Goal: Task Accomplishment & Management: Manage account settings

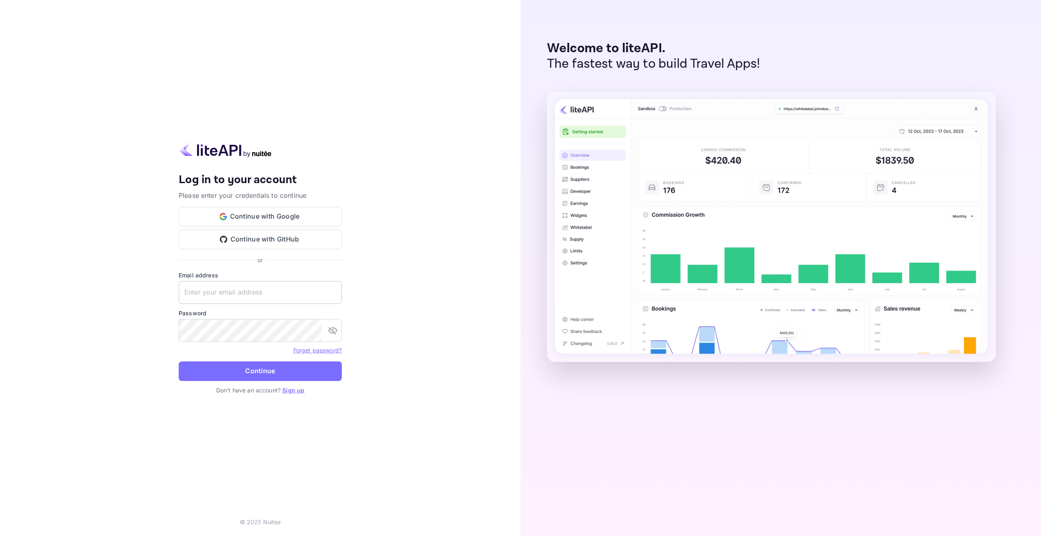
click at [256, 287] on input "text" at bounding box center [260, 292] width 163 height 23
type input "[EMAIL_ADDRESS][DOMAIN_NAME]"
click at [179, 361] on button "Continue" at bounding box center [260, 371] width 163 height 20
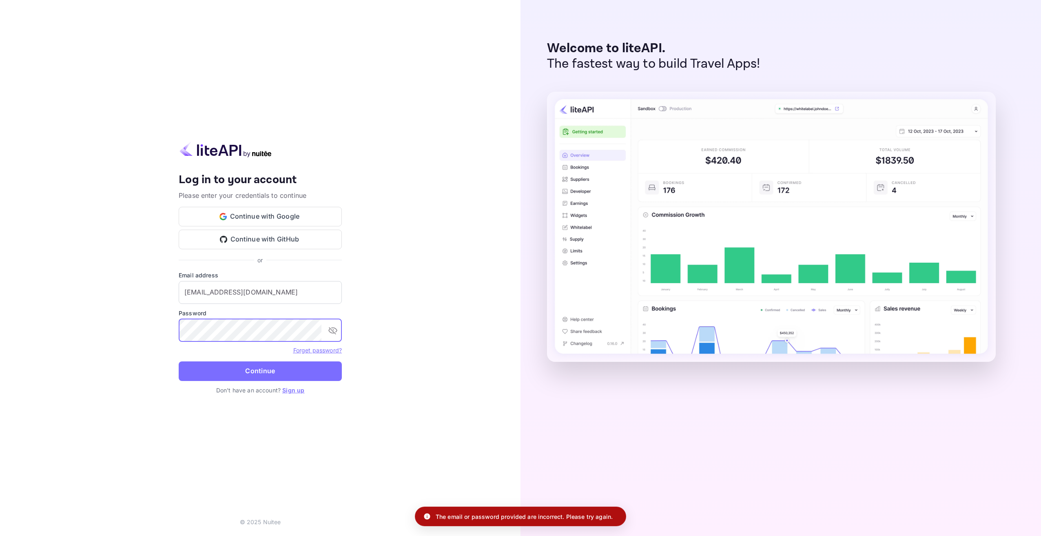
click at [160, 331] on div "Your account has been created successfully, a confirmation link has been sent t…" at bounding box center [260, 268] width 520 height 536
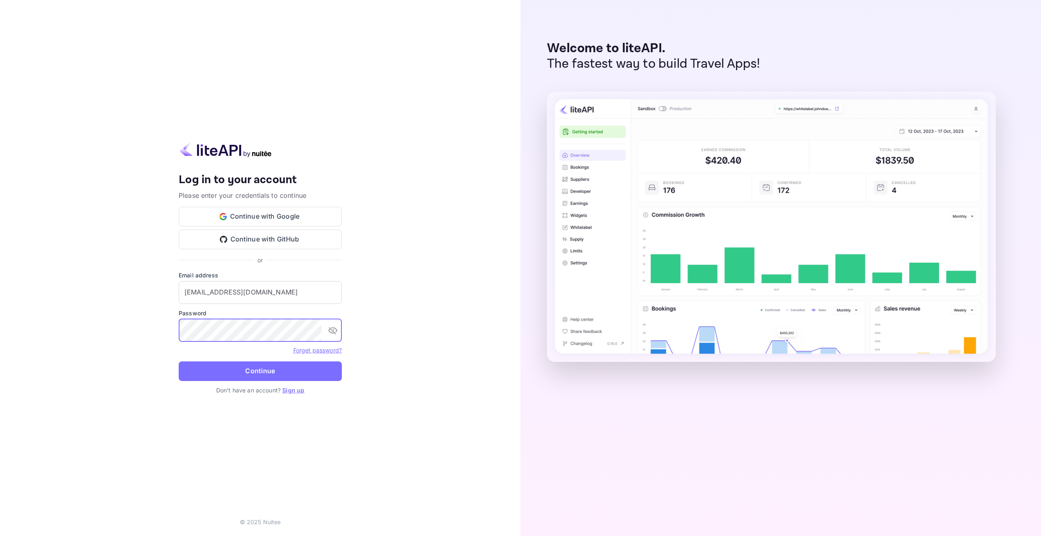
click at [179, 361] on button "Continue" at bounding box center [260, 371] width 163 height 20
click at [332, 328] on icon "toggle password visibility" at bounding box center [333, 330] width 10 height 10
click at [160, 322] on div "Your account has been created successfully, a confirmation link has been sent t…" at bounding box center [260, 268] width 520 height 536
click at [179, 361] on button "Continue" at bounding box center [260, 371] width 163 height 20
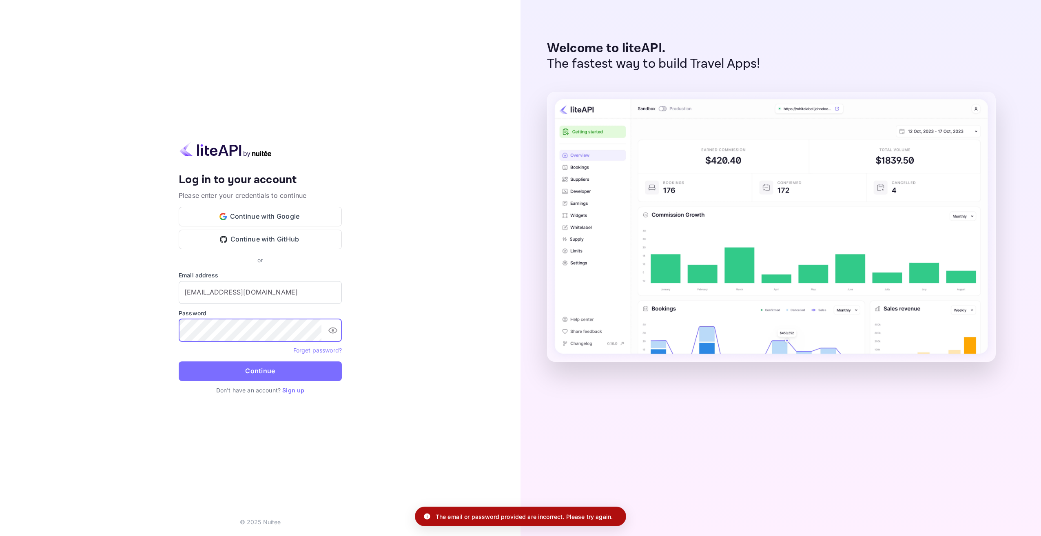
click at [334, 345] on div "Forget password?" at bounding box center [260, 350] width 163 height 10
click at [334, 349] on link "Forget password?" at bounding box center [317, 350] width 49 height 7
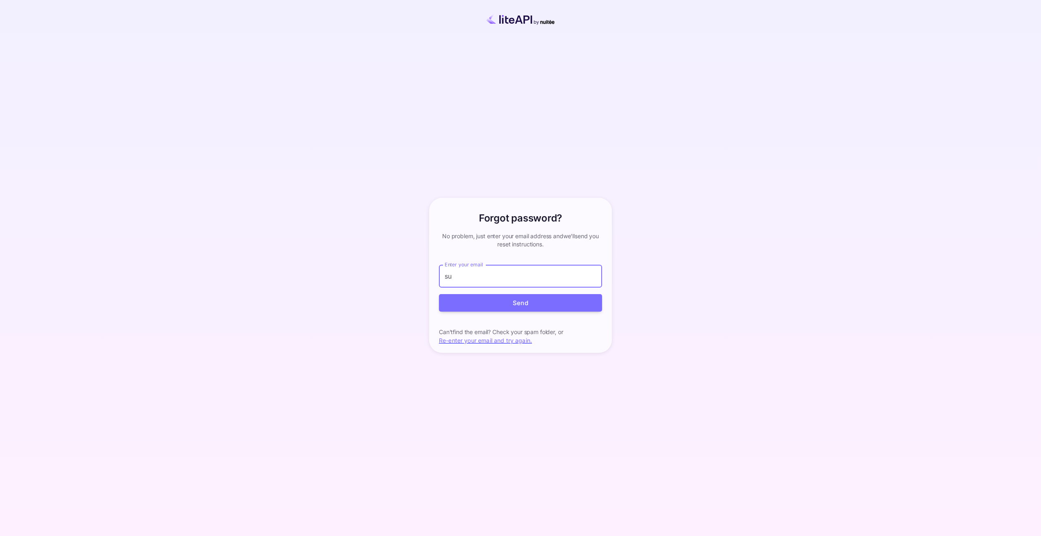
type input "[EMAIL_ADDRESS][DOMAIN_NAME]"
click at [504, 296] on button "Send" at bounding box center [520, 303] width 163 height 18
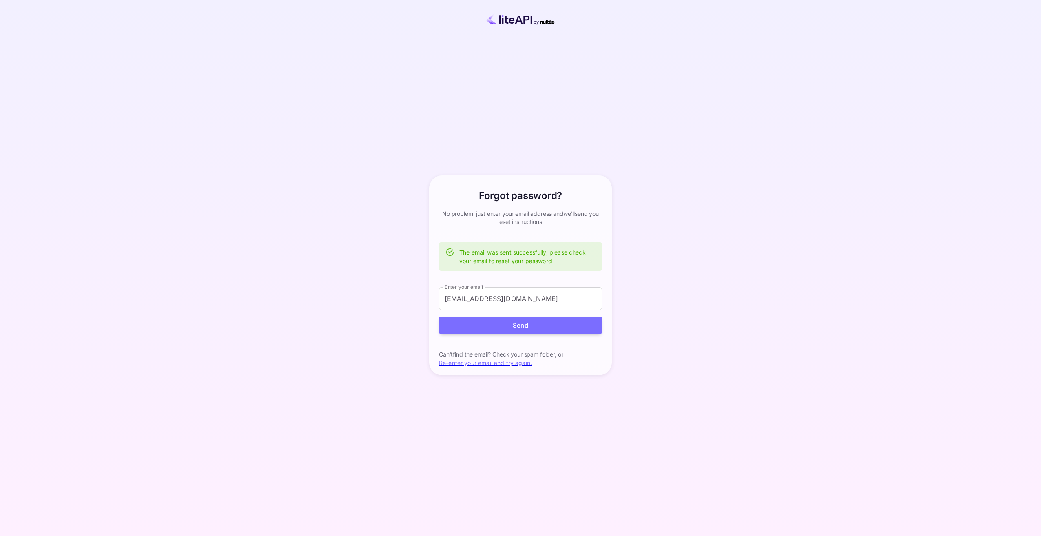
click at [525, 16] on img at bounding box center [520, 19] width 94 height 12
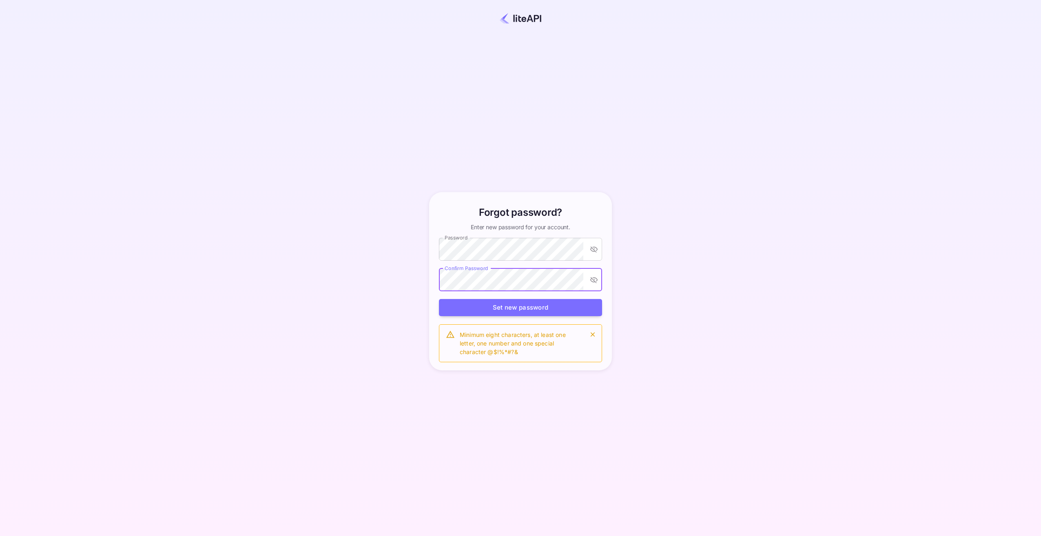
click at [439, 299] on button "Set new password" at bounding box center [520, 308] width 163 height 18
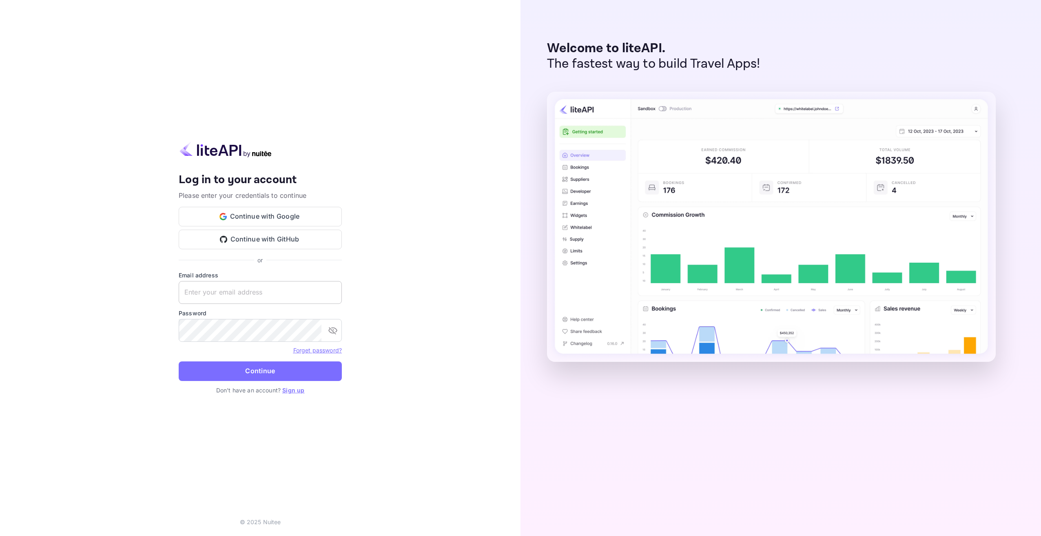
click at [322, 290] on input "text" at bounding box center [260, 292] width 163 height 23
type input "[EMAIL_ADDRESS][DOMAIN_NAME]"
click at [179, 361] on button "Continue" at bounding box center [260, 371] width 163 height 20
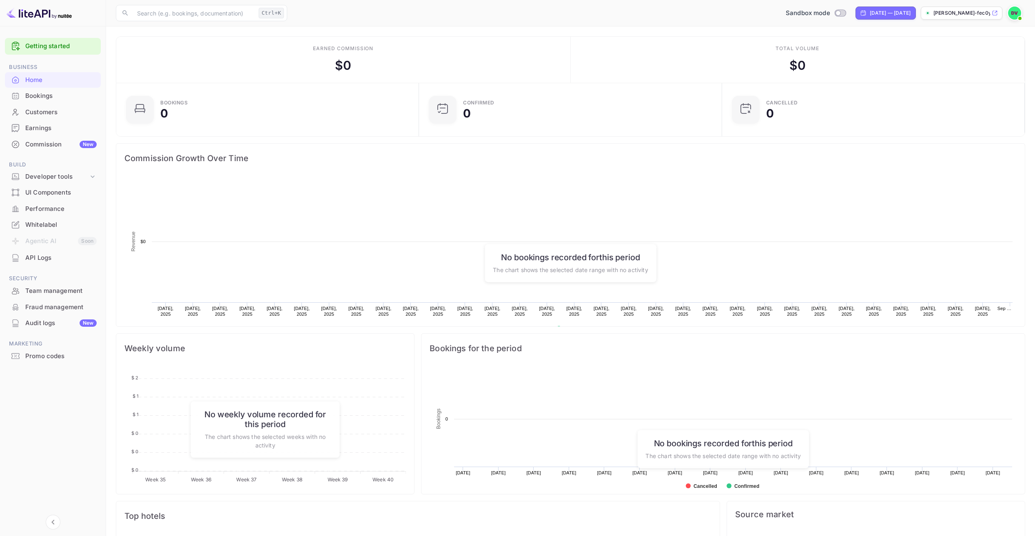
scroll to position [126, 292]
click at [19, 80] on icon at bounding box center [16, 80] width 6 height 6
click at [829, 13] on input "Switch to Production mode" at bounding box center [837, 12] width 16 height 5
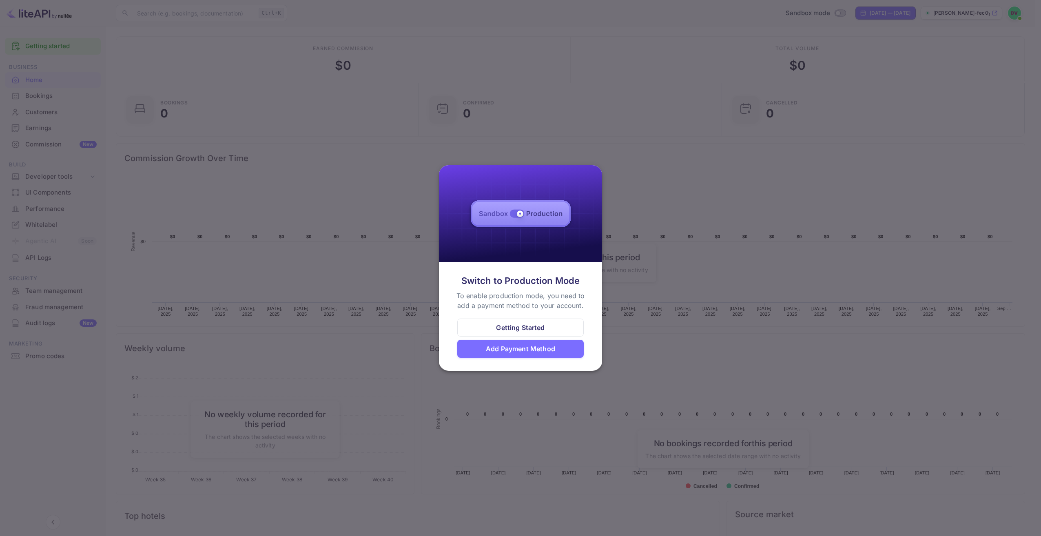
click at [513, 347] on div "Add Payment Method" at bounding box center [520, 349] width 69 height 10
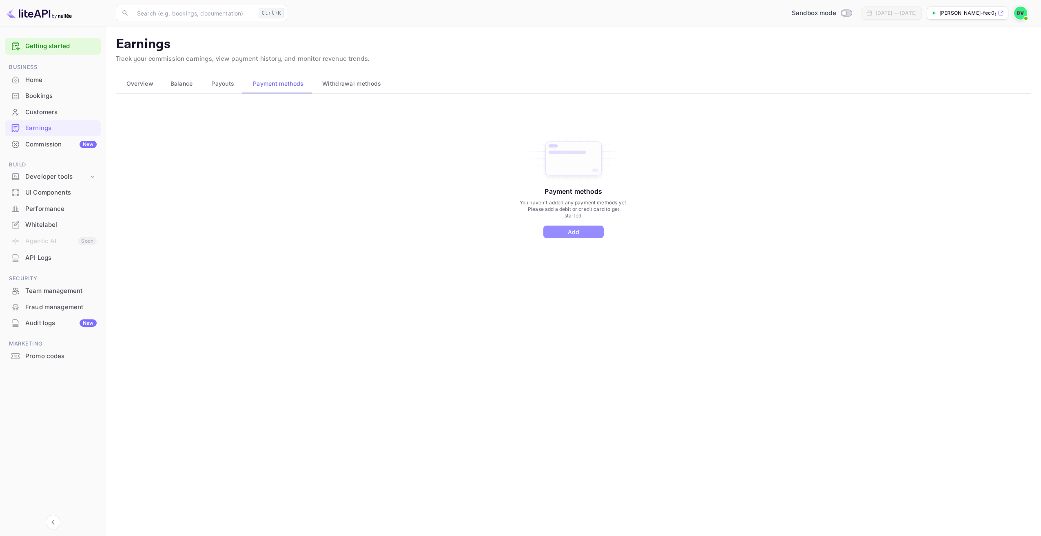
click at [585, 232] on button "Add" at bounding box center [573, 231] width 60 height 13
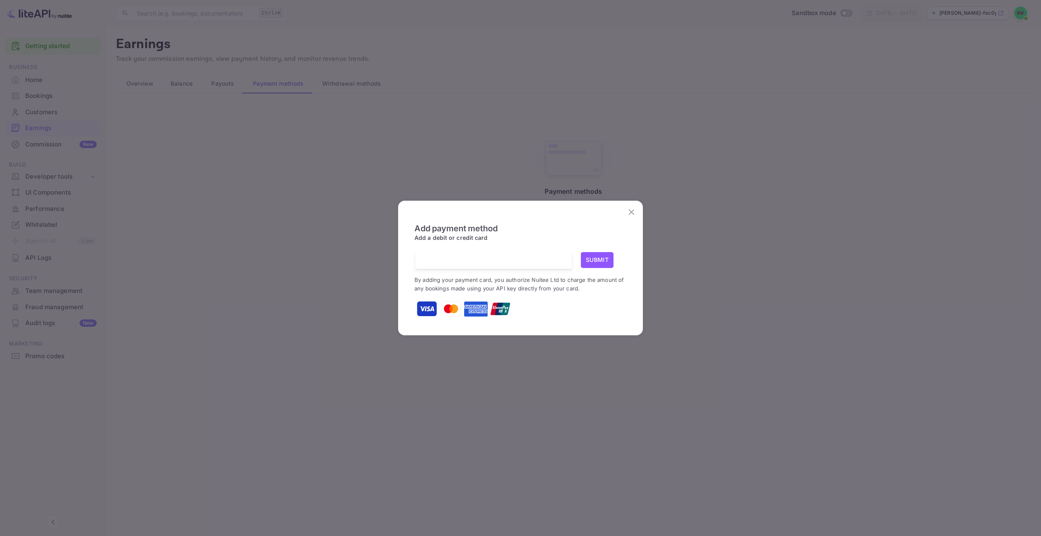
click at [608, 257] on button "Submit" at bounding box center [597, 260] width 33 height 16
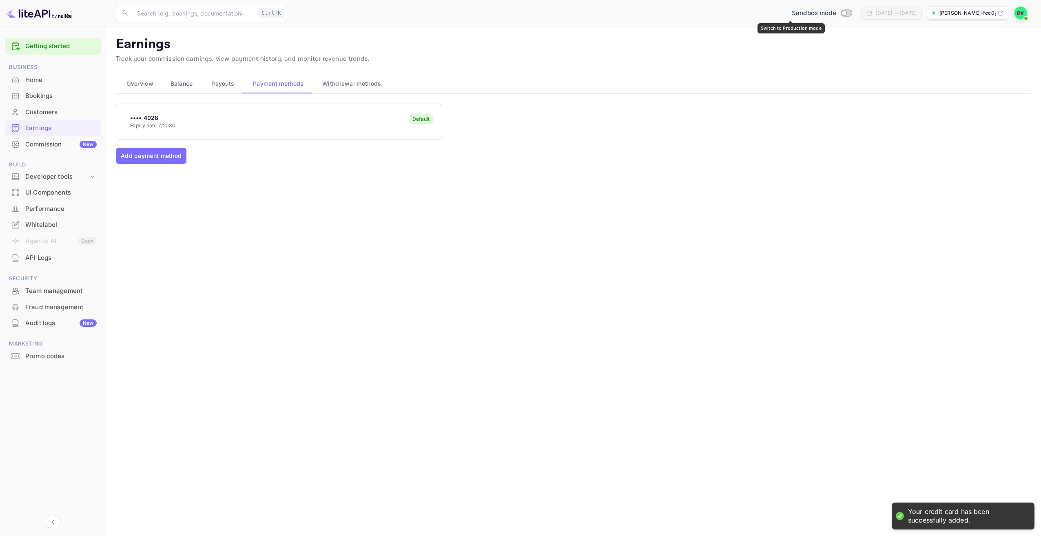
click at [836, 11] on input "Switch to Production mode" at bounding box center [844, 12] width 16 height 5
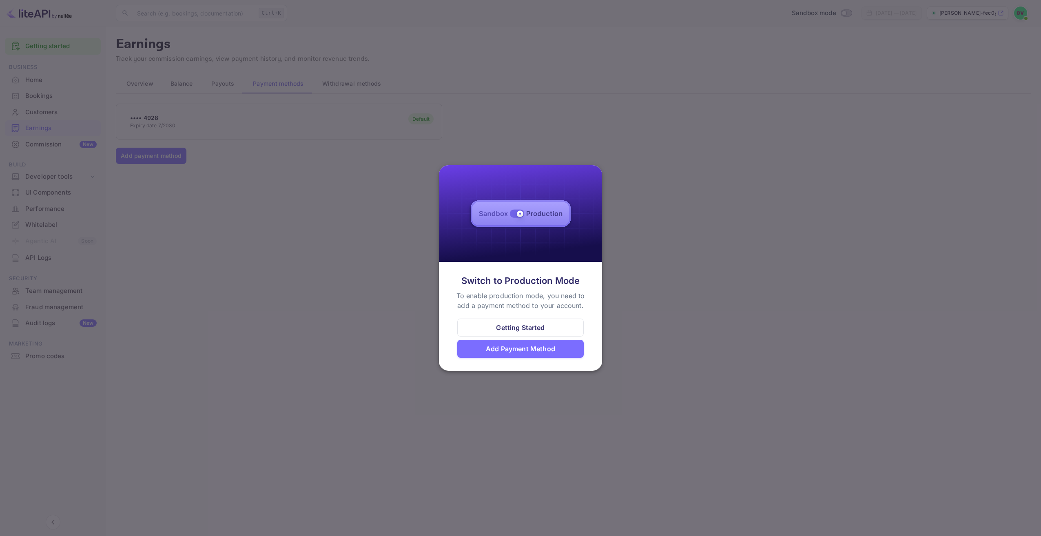
click at [508, 329] on div "Getting Started" at bounding box center [520, 328] width 49 height 10
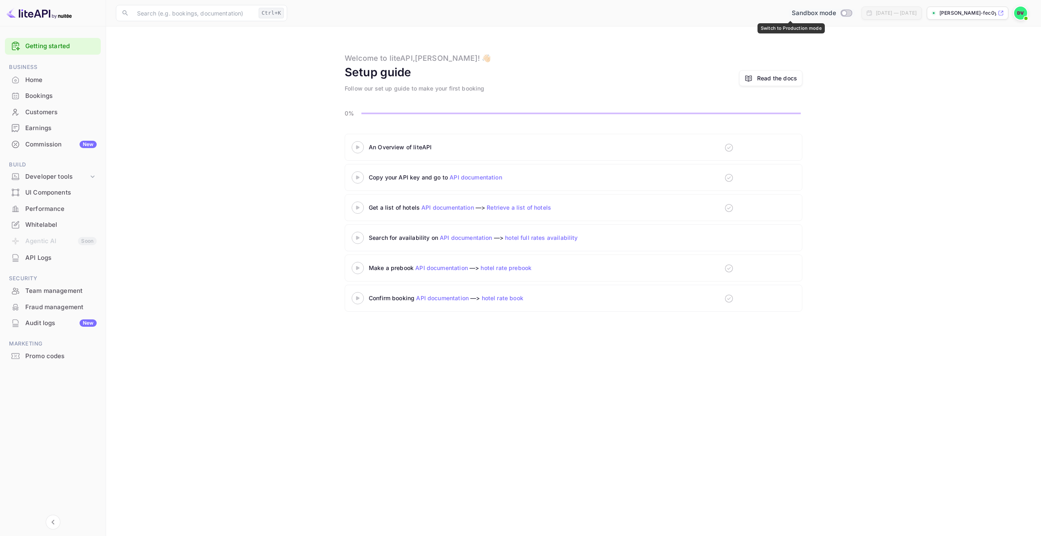
click at [836, 12] on input "Switch to Production mode" at bounding box center [844, 12] width 16 height 5
checkbox input "false"
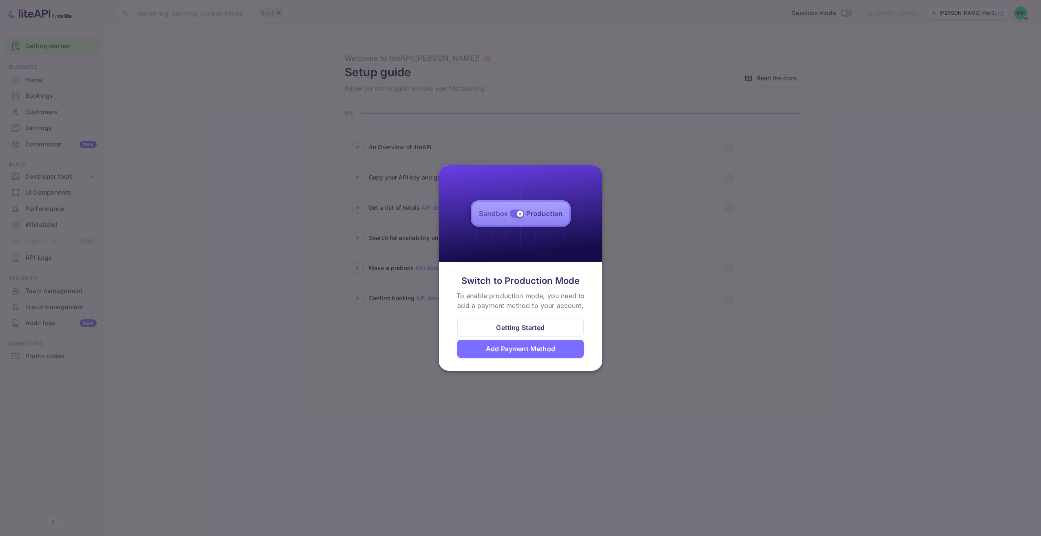
click at [298, 325] on div at bounding box center [520, 268] width 1041 height 536
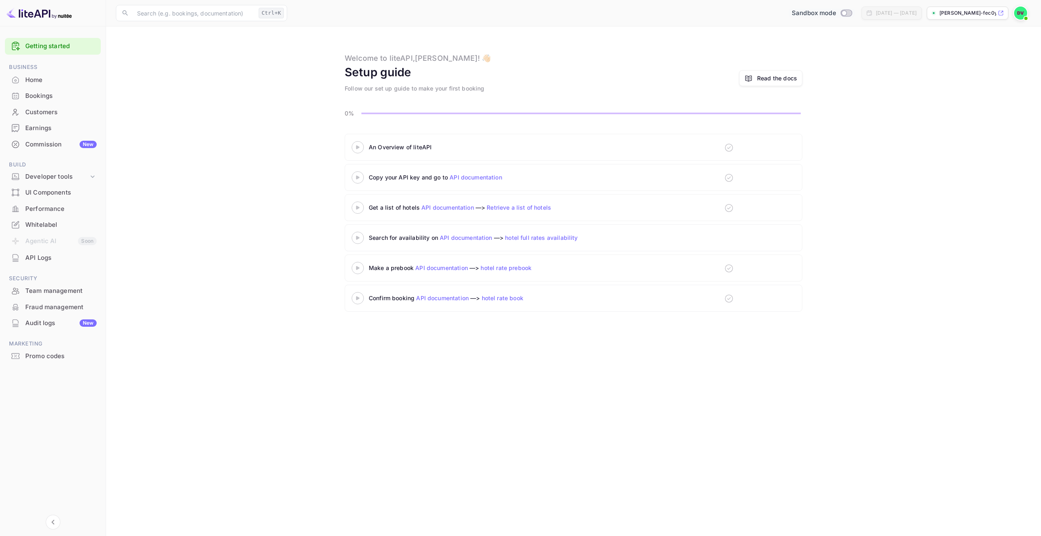
click at [836, 15] on input "Switch to Production mode" at bounding box center [844, 12] width 16 height 5
checkbox input "true"
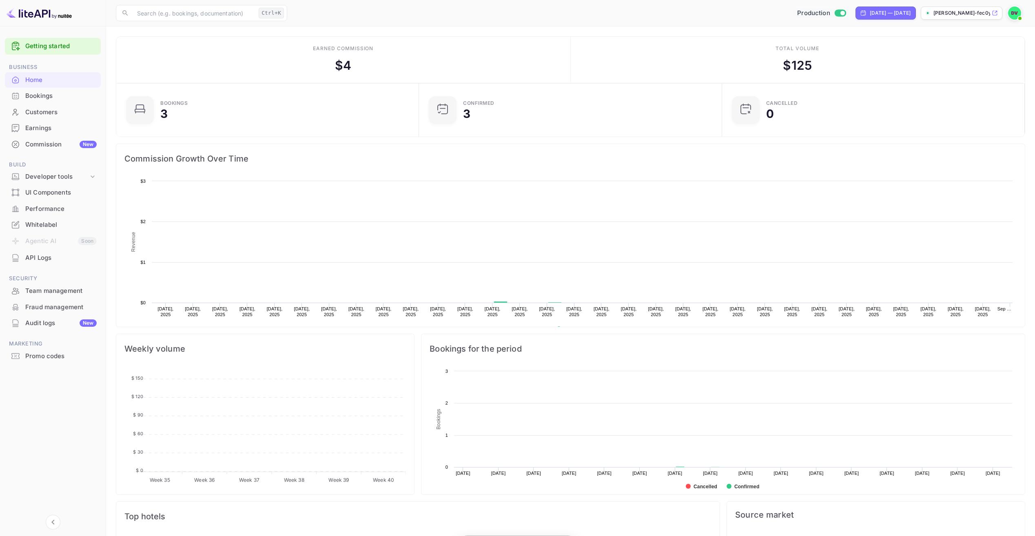
scroll to position [126, 292]
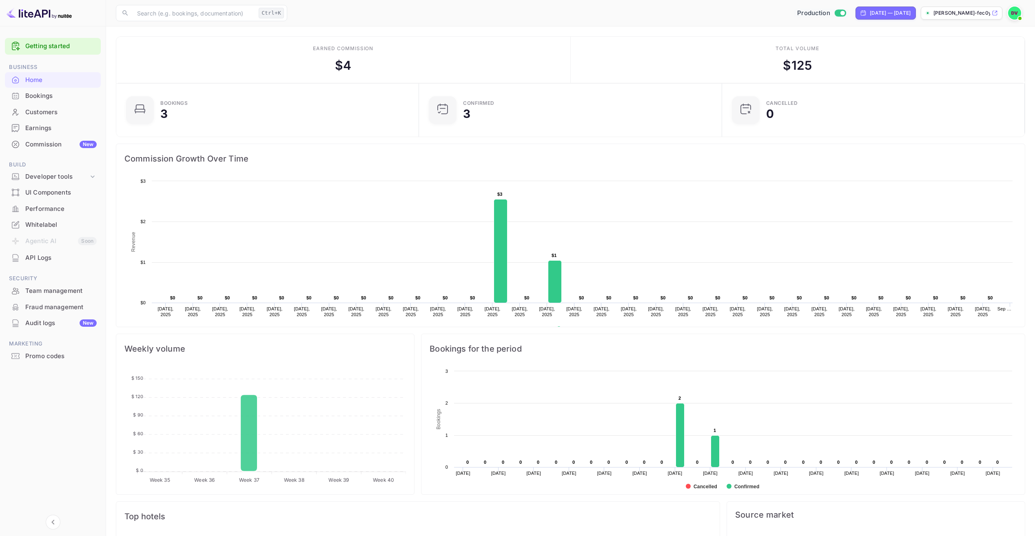
click at [55, 47] on link "Getting started" at bounding box center [60, 46] width 71 height 9
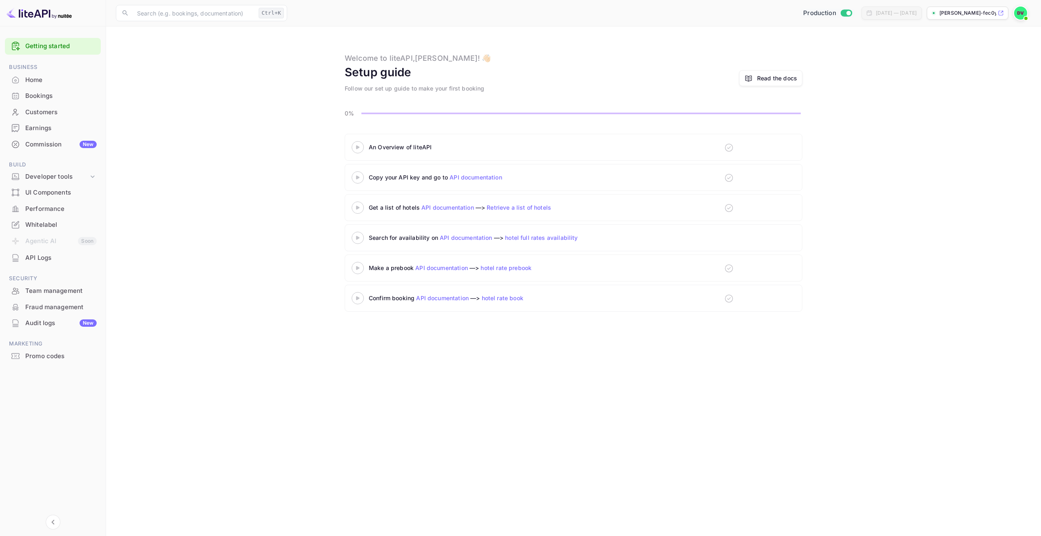
click at [480, 179] on link "API documentation" at bounding box center [475, 177] width 53 height 7
click at [416, 149] on div "An Overview of liteAPI" at bounding box center [471, 147] width 204 height 9
click at [24, 85] on div "Home" at bounding box center [53, 80] width 96 height 16
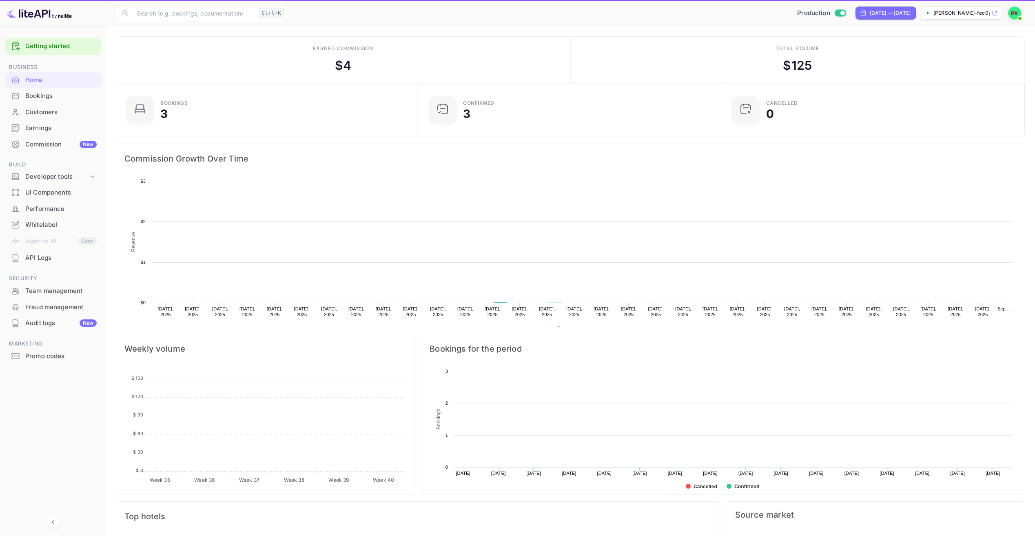
scroll to position [126, 292]
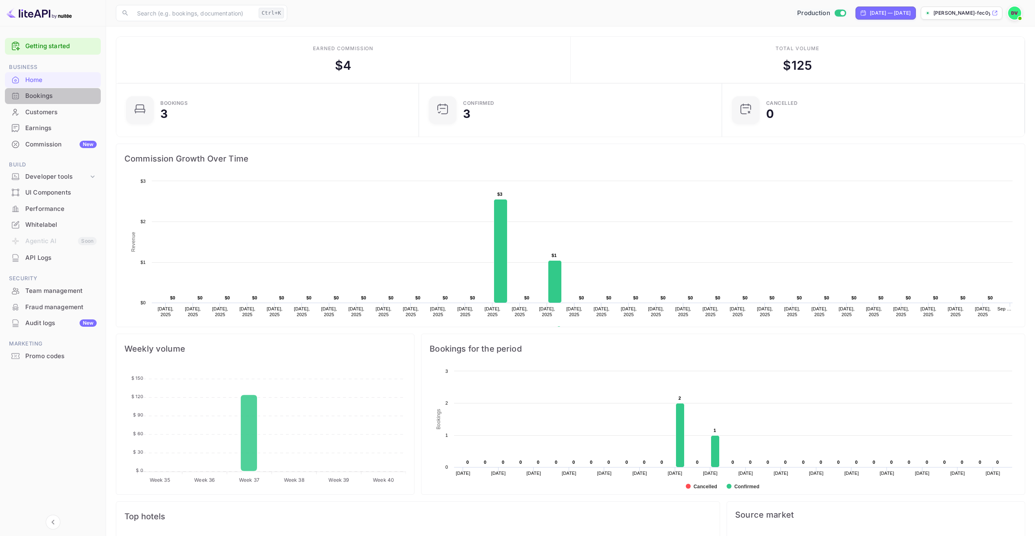
click at [44, 97] on div "Bookings" at bounding box center [60, 95] width 71 height 9
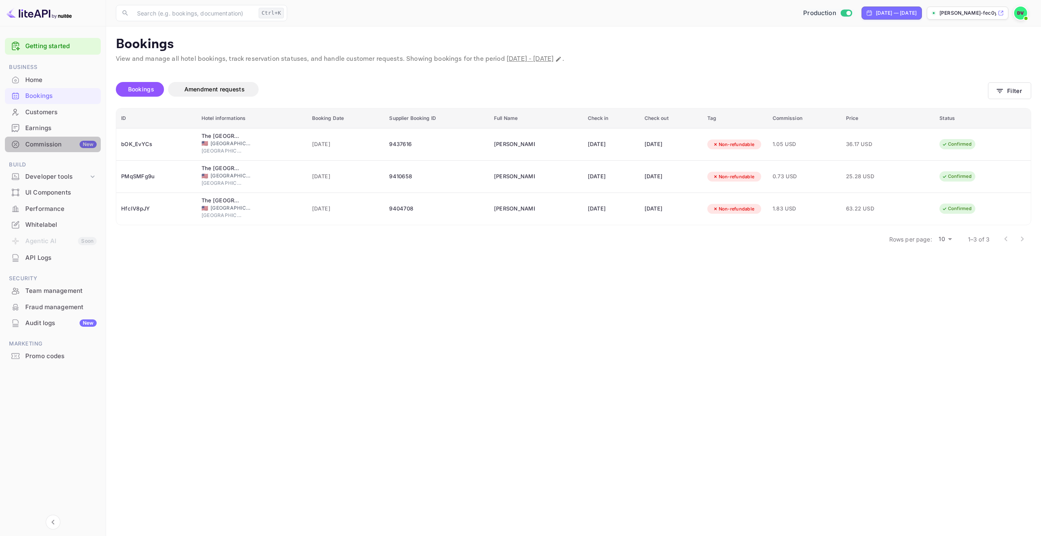
click at [35, 150] on div "Commission New" at bounding box center [53, 145] width 96 height 16
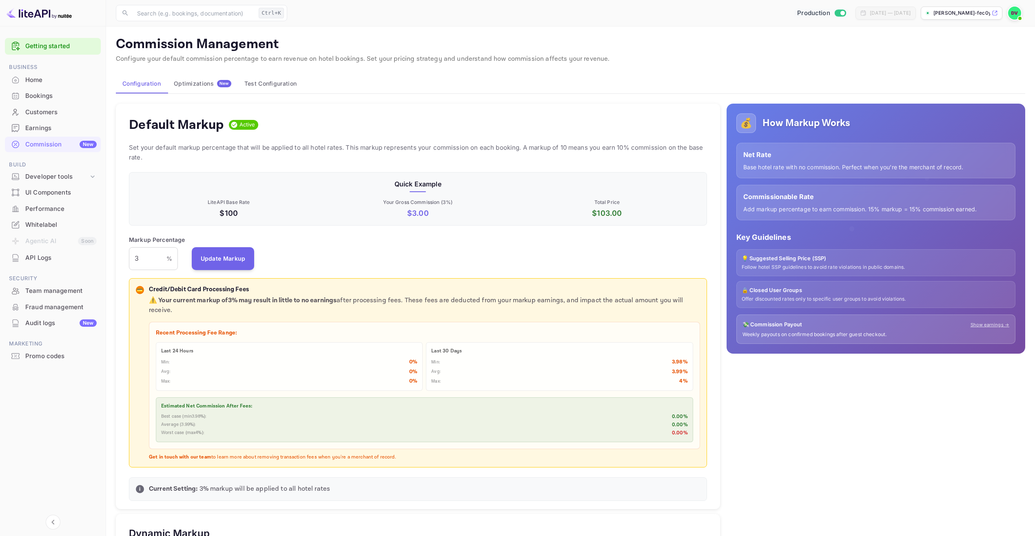
scroll to position [139, 571]
click at [208, 80] on div "Optimizations New" at bounding box center [202, 83] width 57 height 7
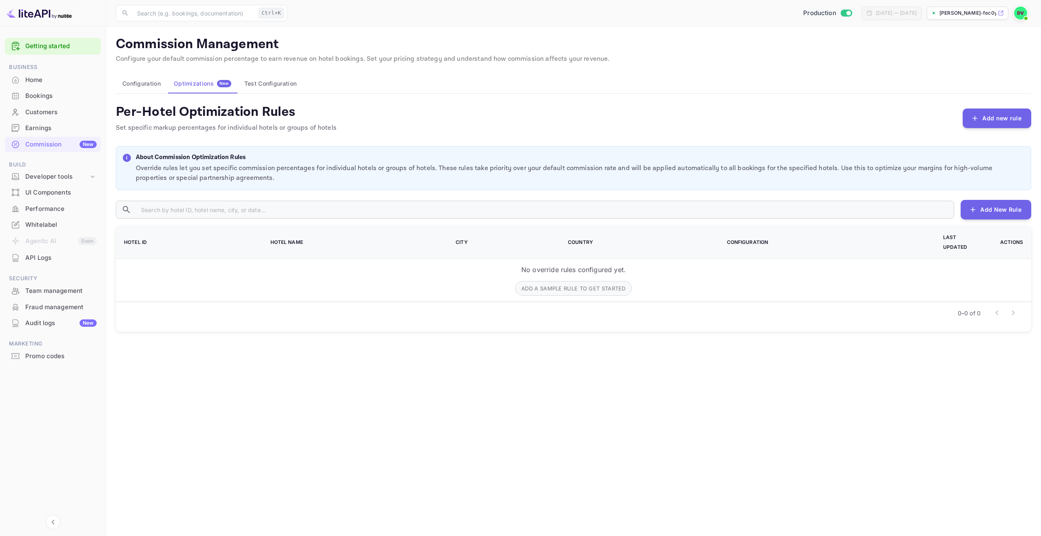
click at [255, 84] on button "Test Configuration" at bounding box center [270, 84] width 65 height 20
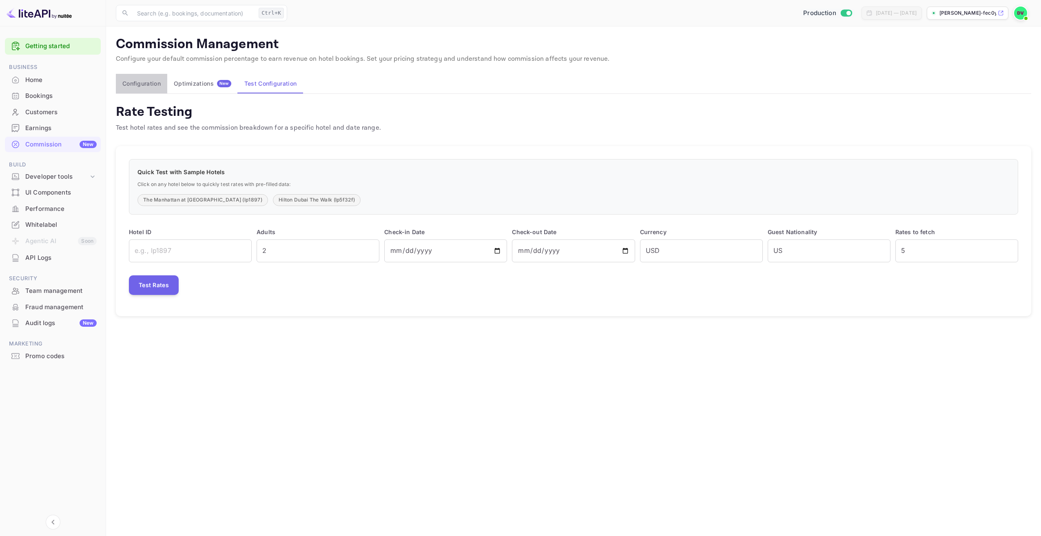
click at [152, 89] on button "Configuration" at bounding box center [141, 84] width 51 height 20
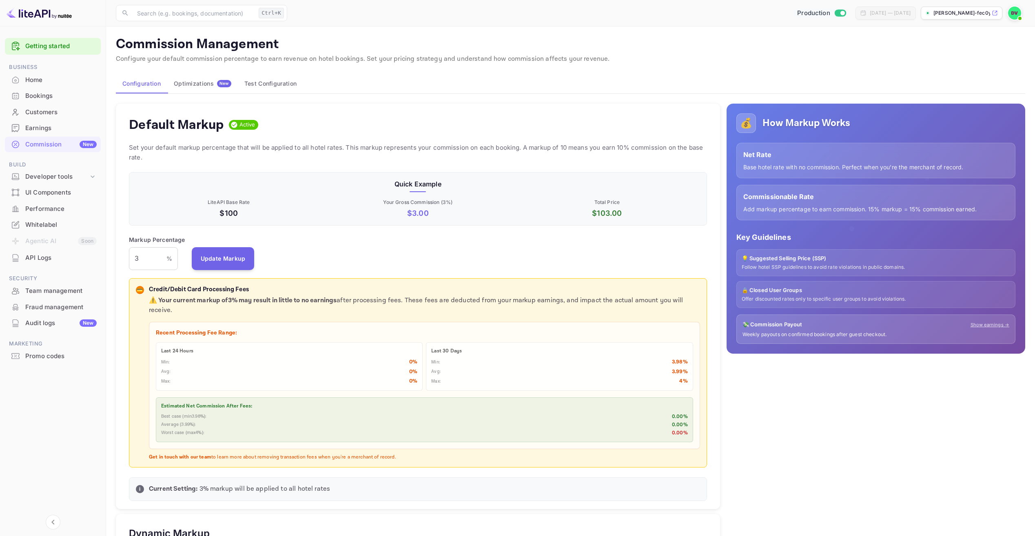
scroll to position [139, 571]
drag, startPoint x: 142, startPoint y: 254, endPoint x: 119, endPoint y: 255, distance: 23.3
click at [117, 254] on div "Default Markup Active Set your default markup percentage that will be applied t…" at bounding box center [418, 307] width 604 height 406
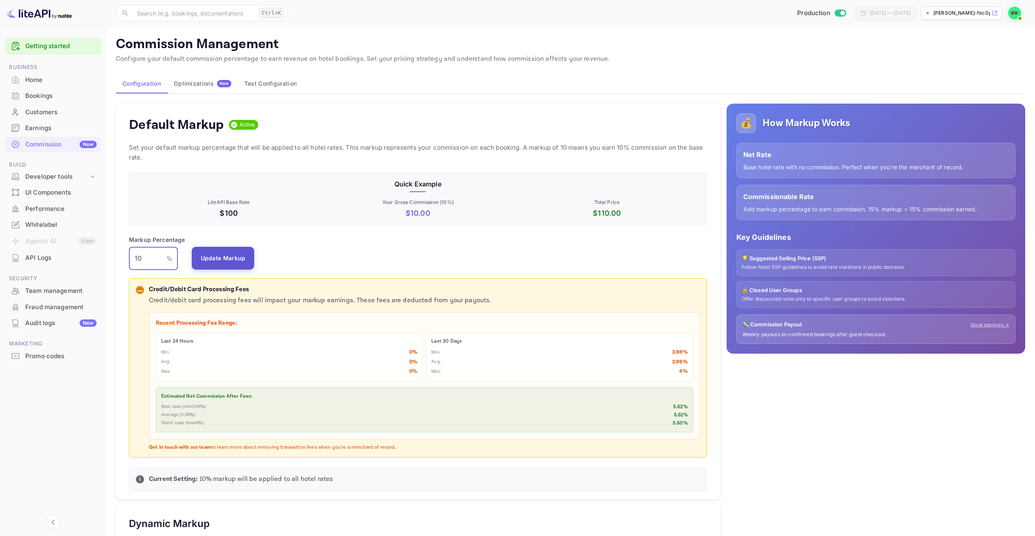
type input "10"
click at [210, 257] on button "Update Markup" at bounding box center [223, 258] width 63 height 23
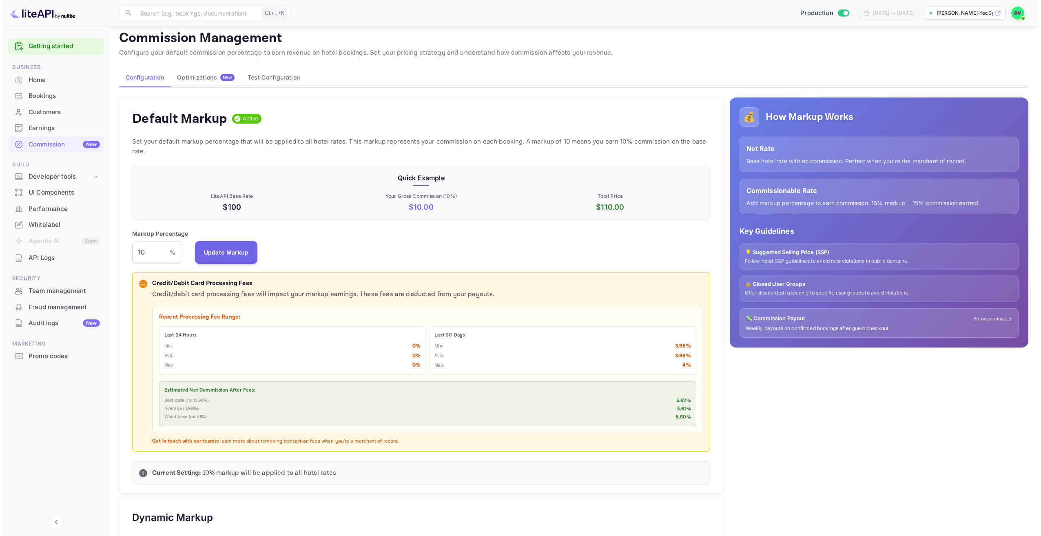
scroll to position [0, 0]
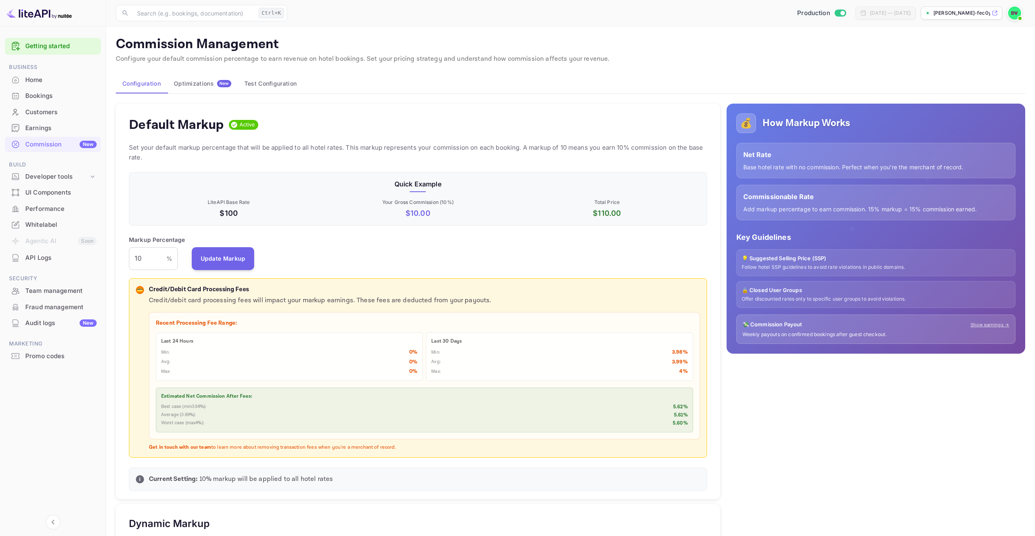
click at [53, 258] on div "API Logs" at bounding box center [60, 257] width 71 height 9
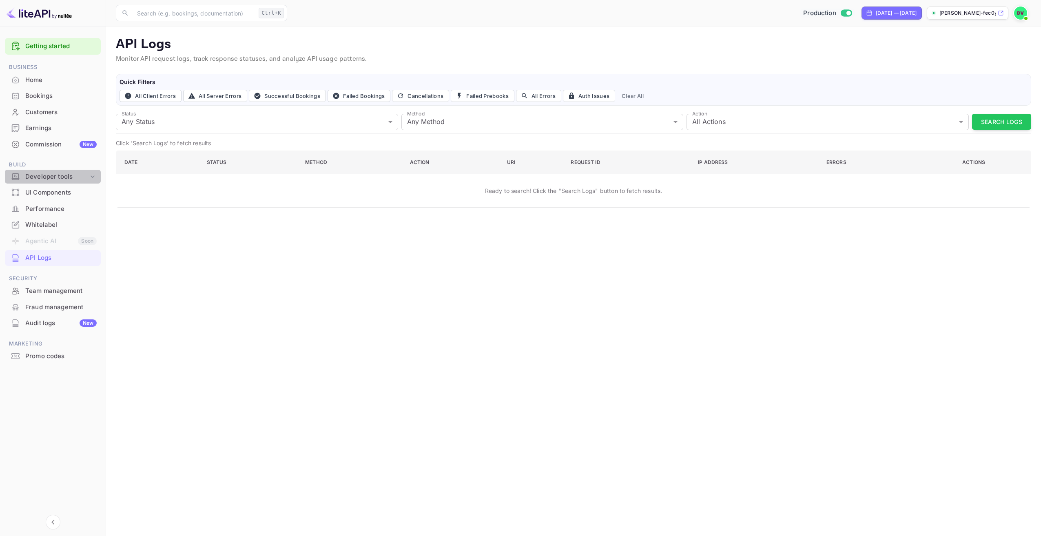
click at [69, 175] on div "Developer tools" at bounding box center [56, 176] width 63 height 9
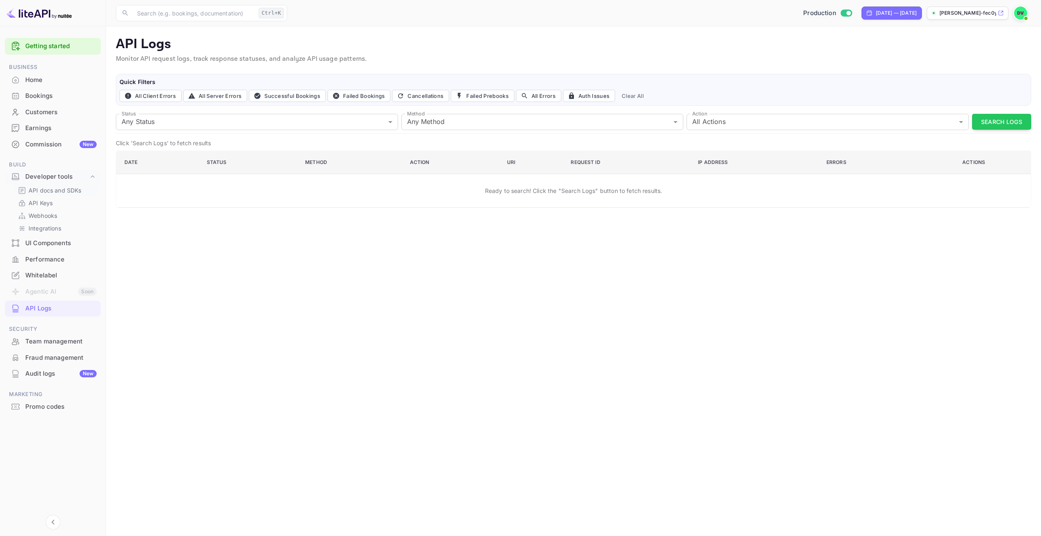
click at [68, 187] on p "API docs and SDKs" at bounding box center [55, 190] width 53 height 9
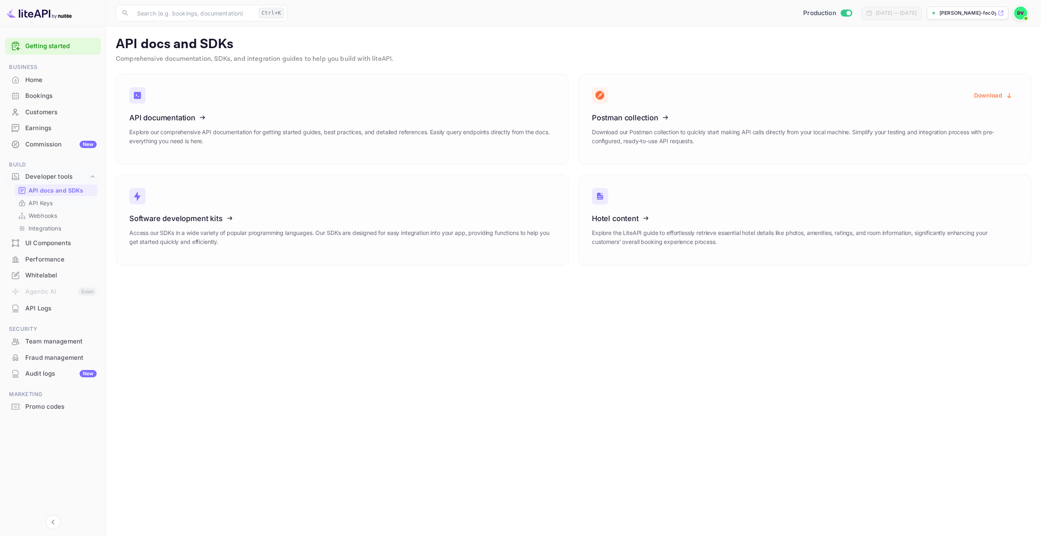
click at [40, 202] on p "API Keys" at bounding box center [41, 203] width 24 height 9
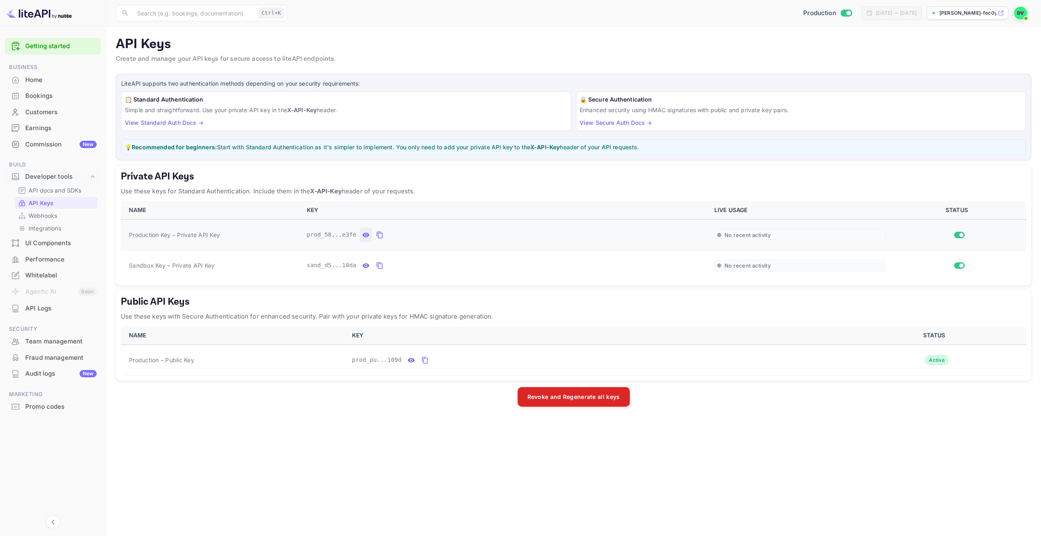
click at [360, 234] on button "private api keys table" at bounding box center [366, 235] width 12 height 15
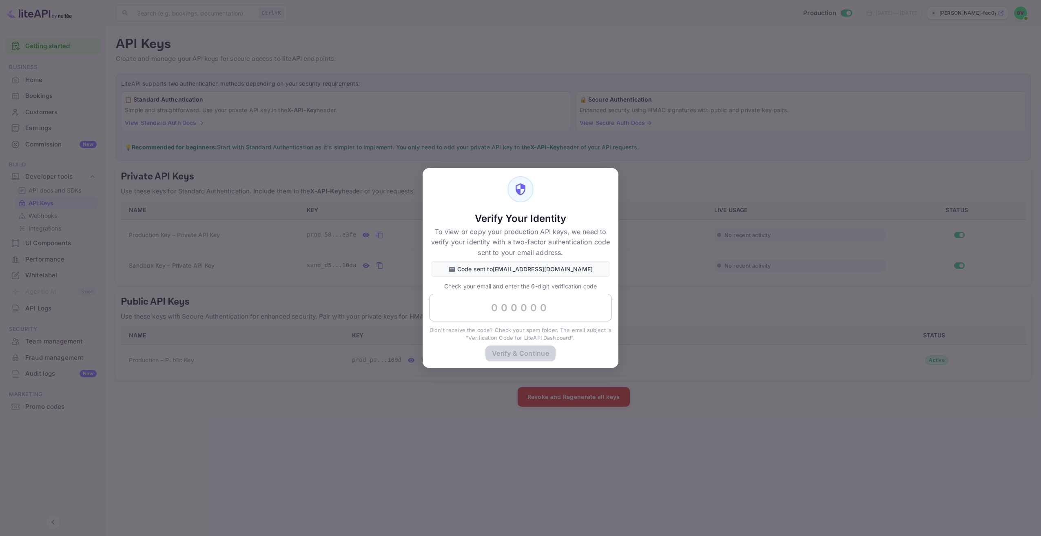
click at [490, 316] on input "text" at bounding box center [520, 308] width 183 height 28
type input "568701"
click at [546, 356] on button "Verify & Continue" at bounding box center [520, 353] width 70 height 16
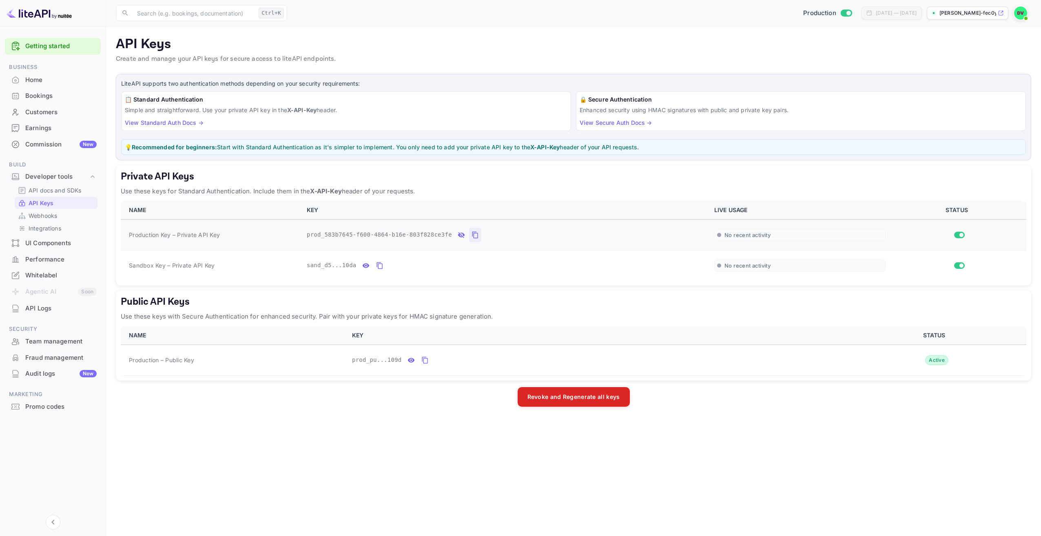
click at [471, 236] on icon "private api keys table" at bounding box center [474, 235] width 7 height 10
